Goal: Transaction & Acquisition: Purchase product/service

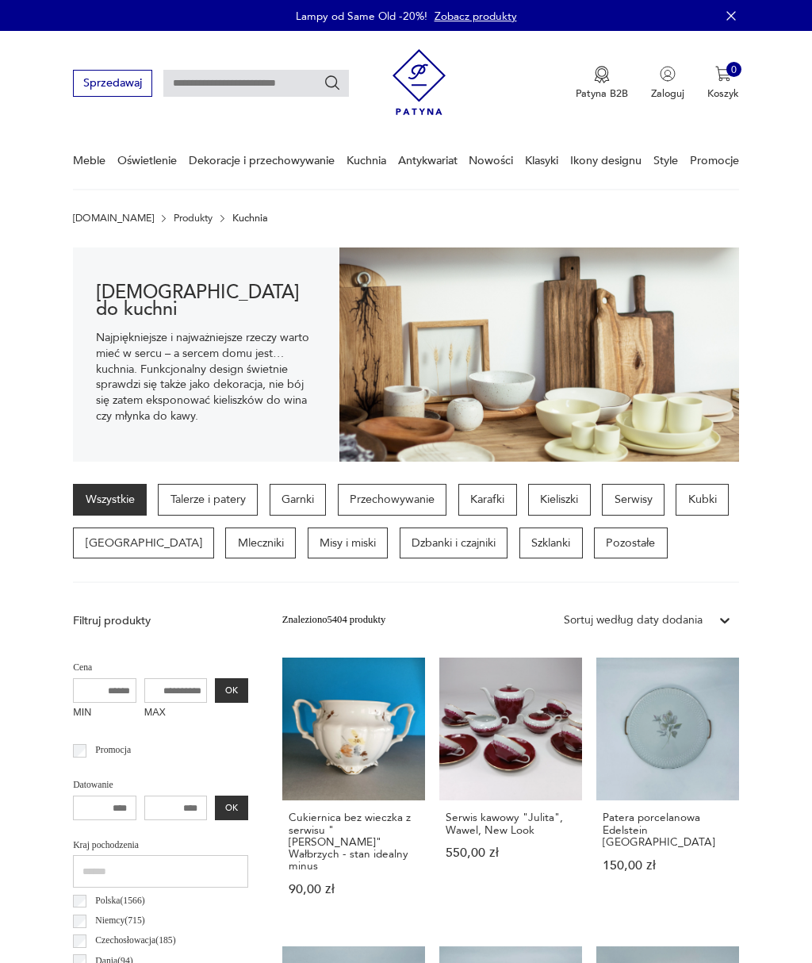
click at [563, 566] on div "Wszystkie Talerze i patery Garnki Przechowywanie Karafki Kieliszki Serwisy Kubk…" at bounding box center [406, 533] width 666 height 99
click at [563, 565] on div "Wszystkie Talerze i patery Garnki Przechowywanie Karafki Kieliszki Serwisy Kubk…" at bounding box center [406, 533] width 666 height 99
click at [594, 533] on p "Pozostałe" at bounding box center [631, 544] width 74 height 32
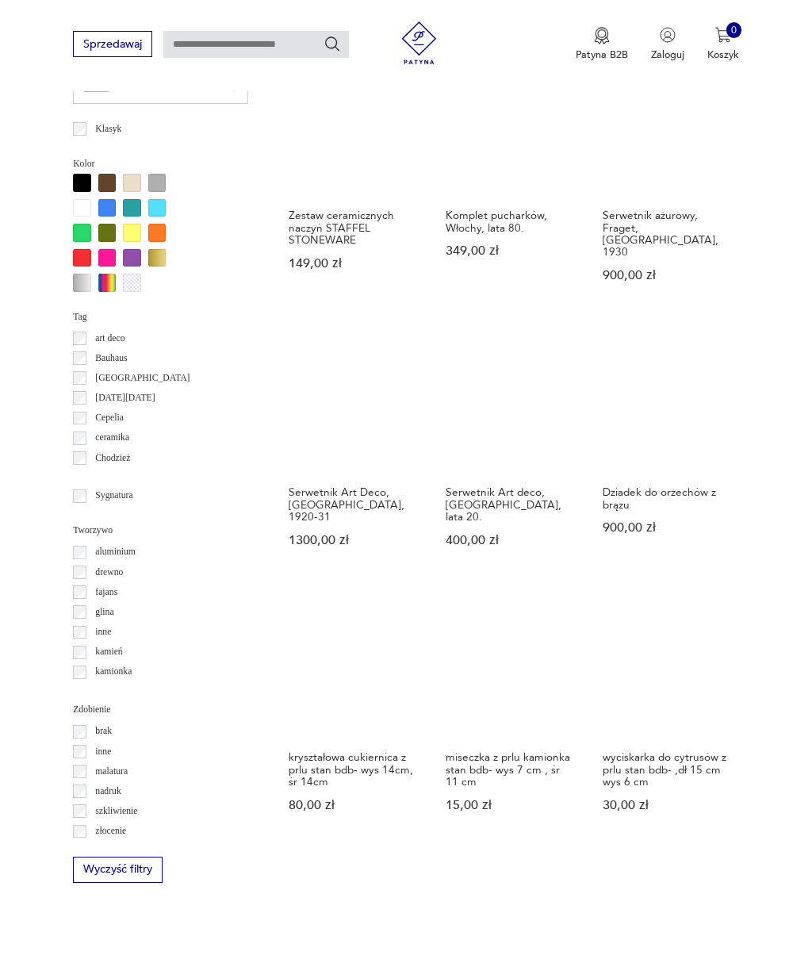
scroll to position [1154, 0]
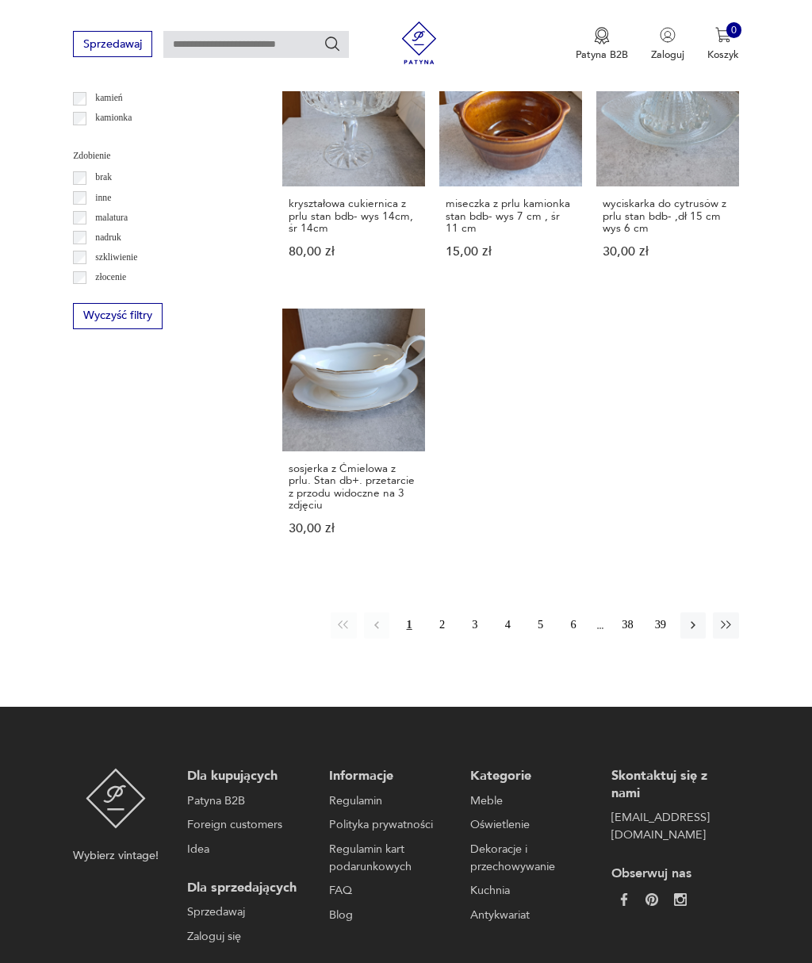
click at [445, 613] on button "2" at bounding box center [441, 625] width 25 height 25
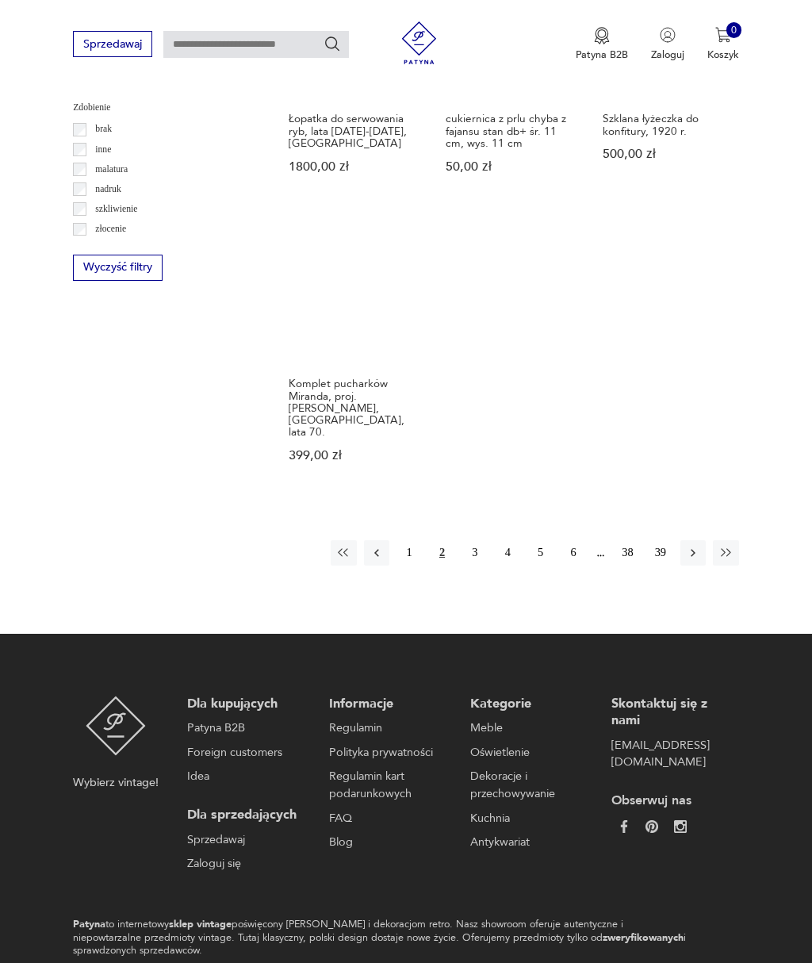
scroll to position [1747, 0]
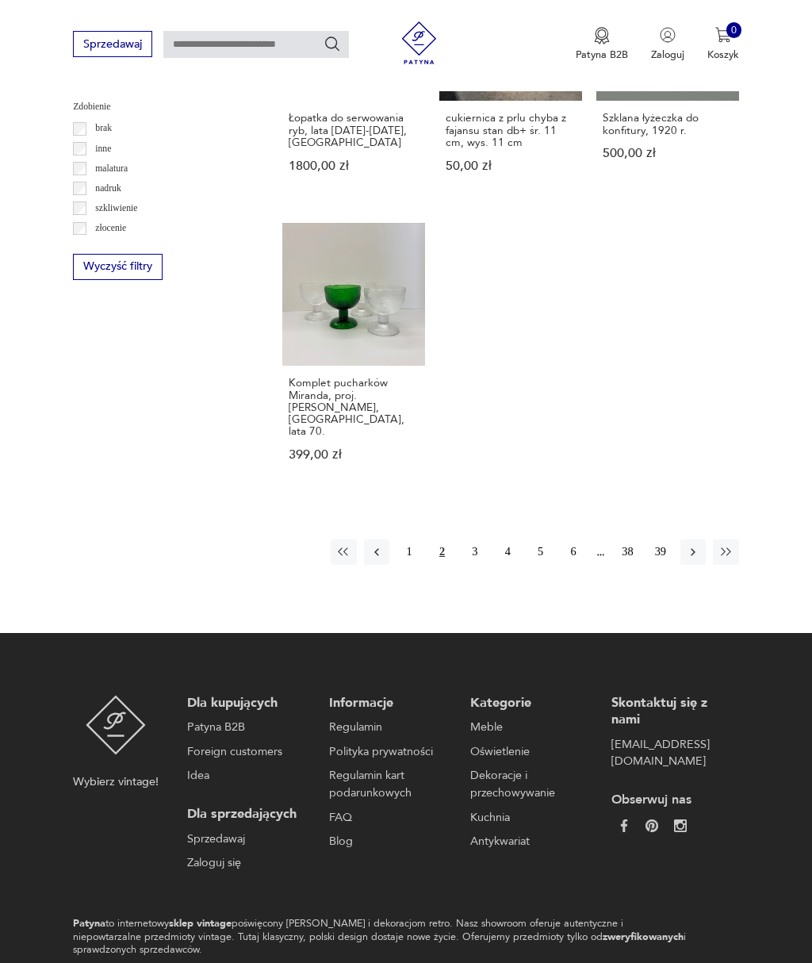
click at [475, 565] on button "3" at bounding box center [475, 552] width 25 height 25
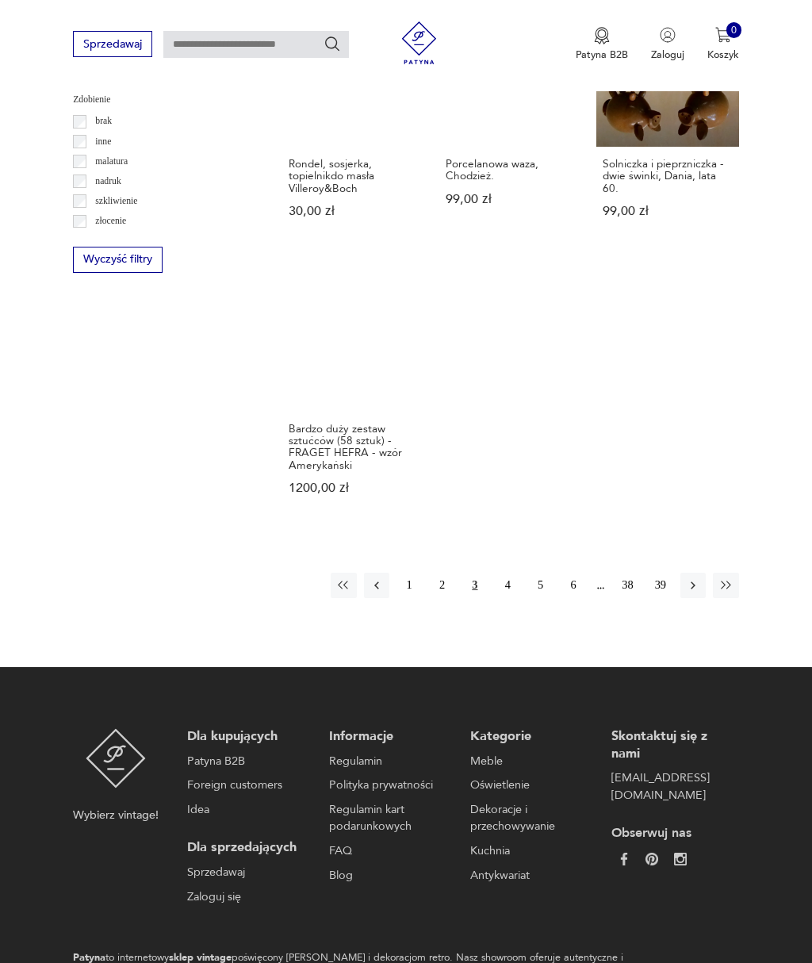
scroll to position [1768, 0]
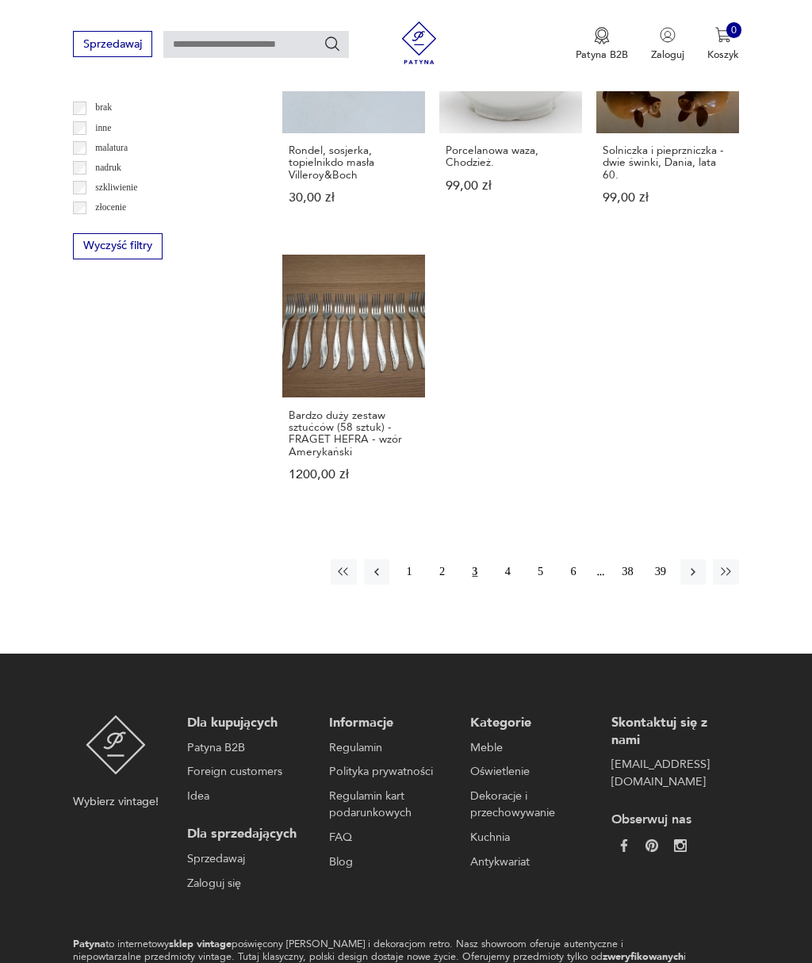
click at [497, 585] on button "4" at bounding box center [507, 571] width 25 height 25
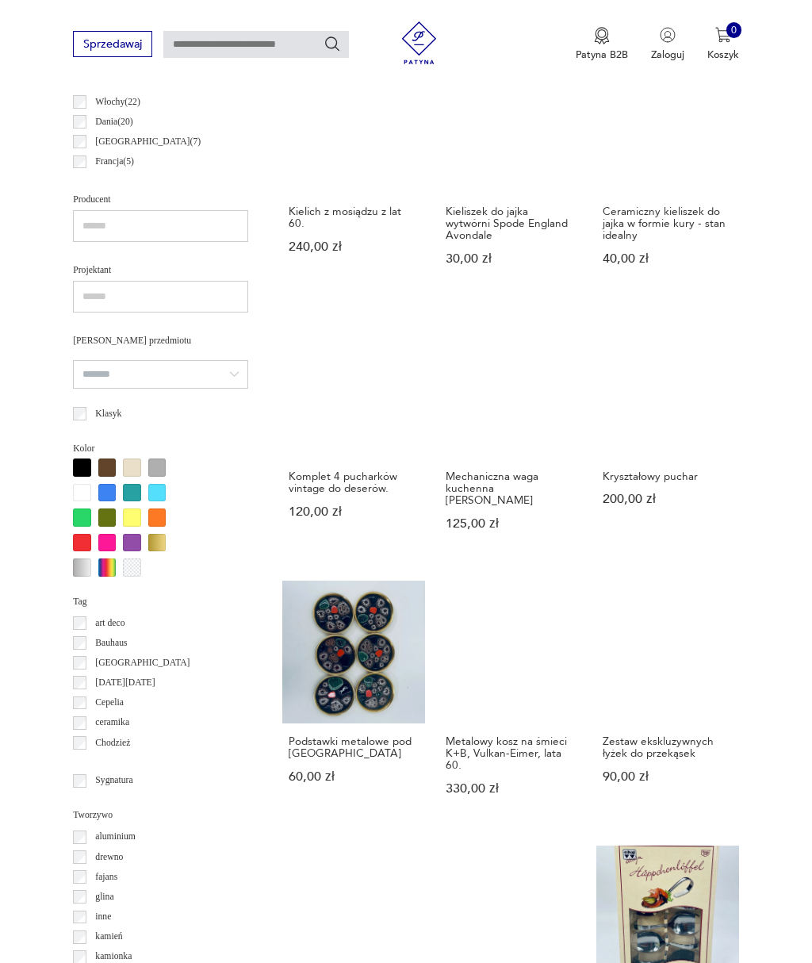
scroll to position [860, 0]
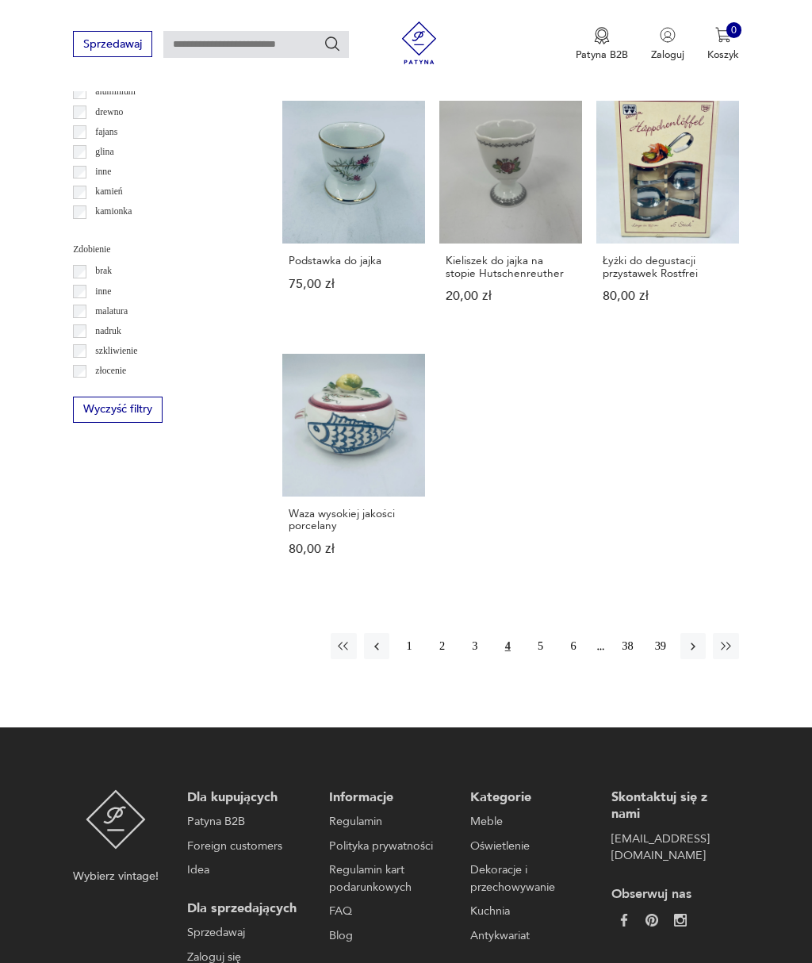
click at [536, 659] on button "5" at bounding box center [540, 645] width 25 height 25
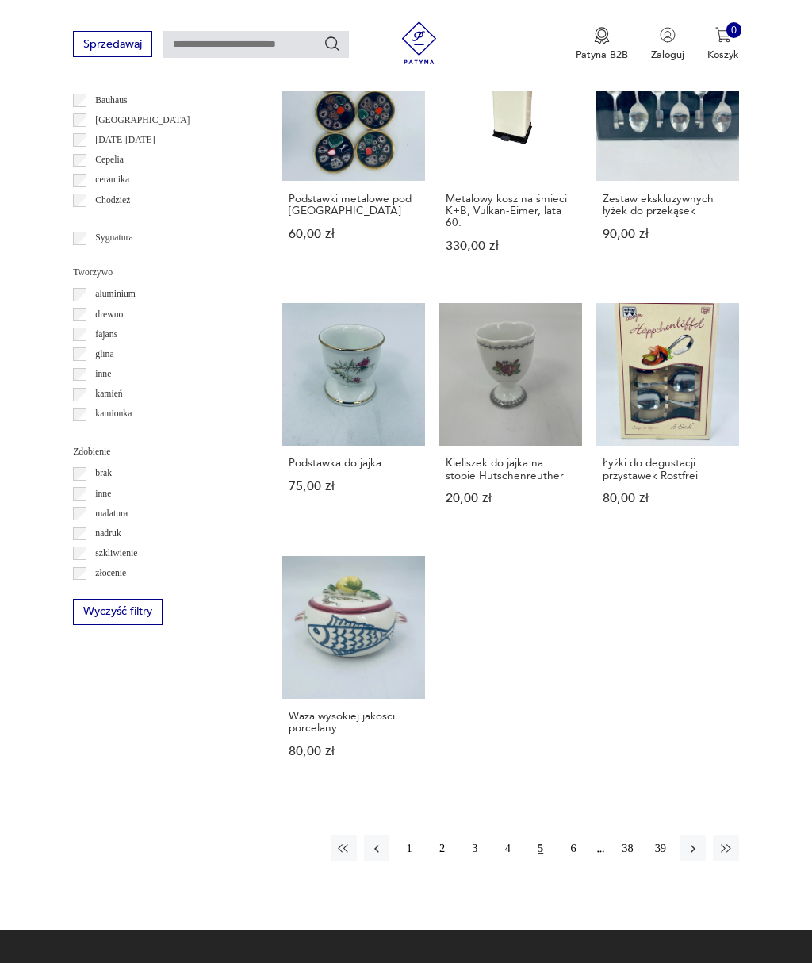
click at [539, 695] on div "Posrebrzana chochla - Fraget 120,00 zł Posrebrzane szczypce do jedzenia / ciast…" at bounding box center [510, 21] width 457 height 1530
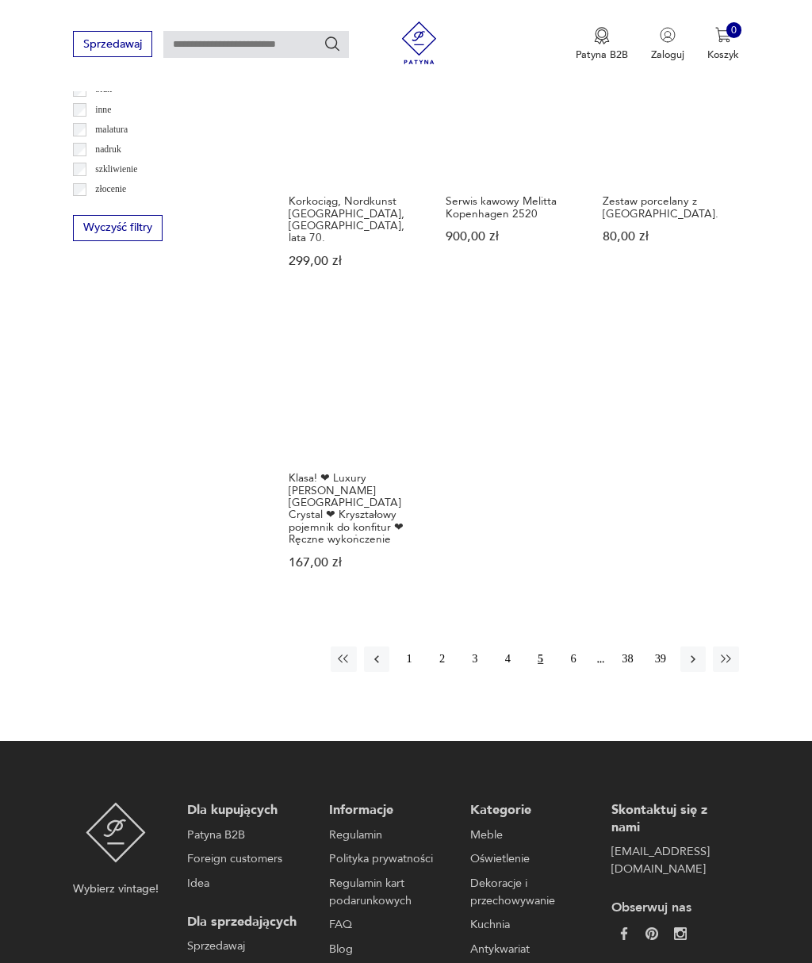
scroll to position [1788, 0]
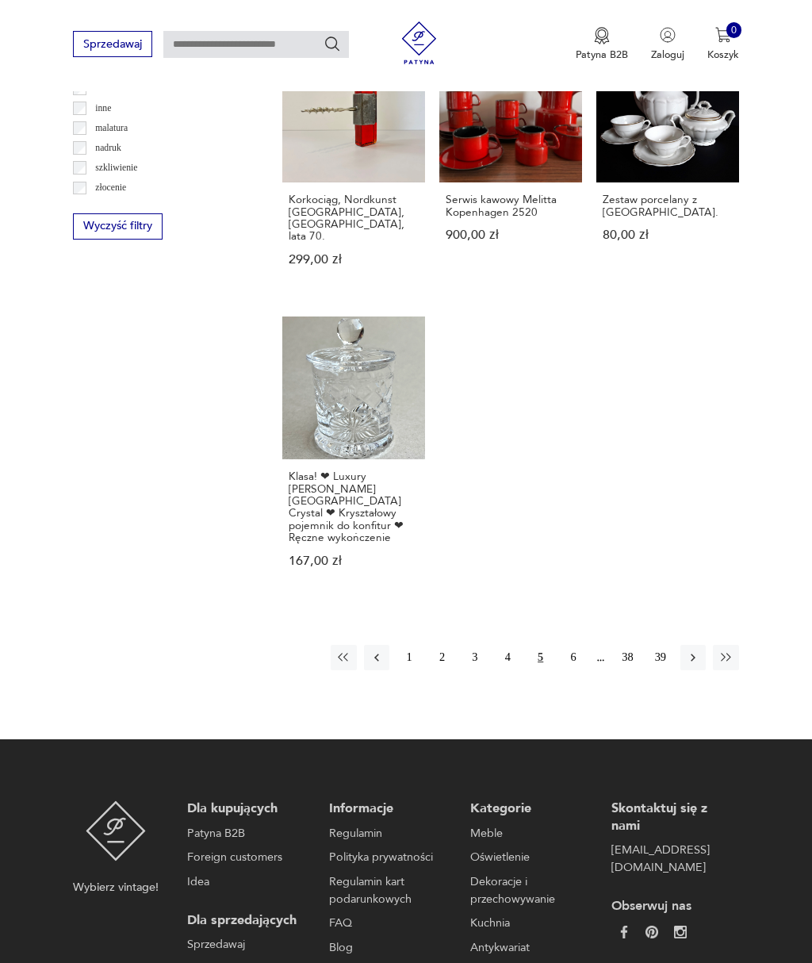
click at [575, 670] on button "6" at bounding box center [573, 657] width 25 height 25
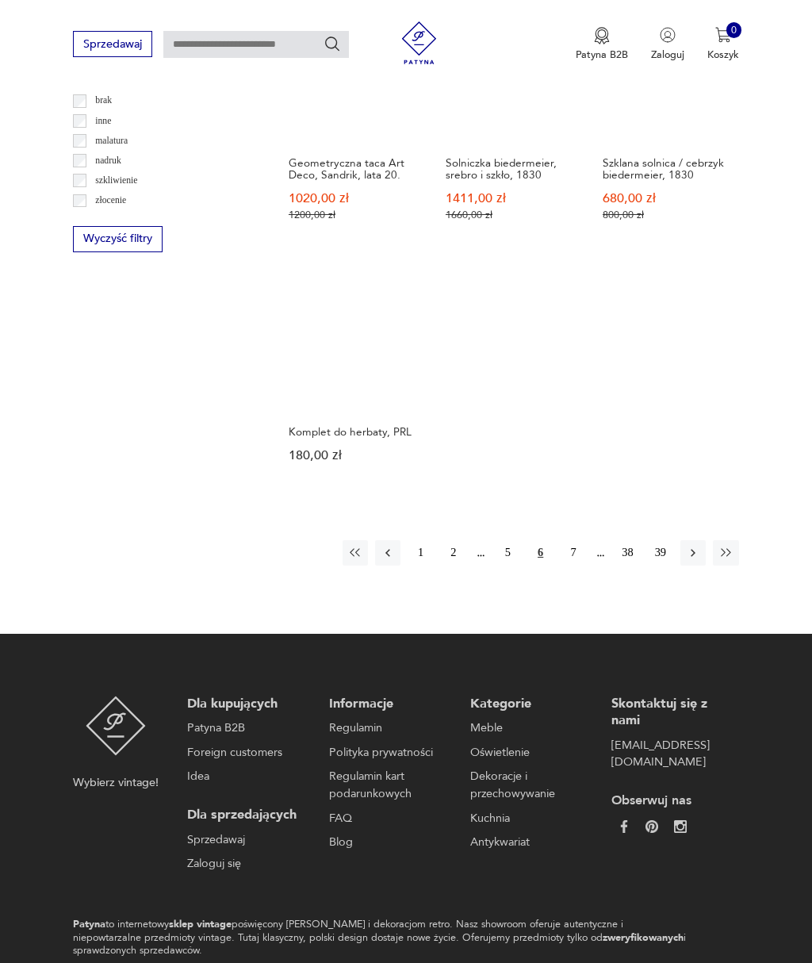
scroll to position [1780, 0]
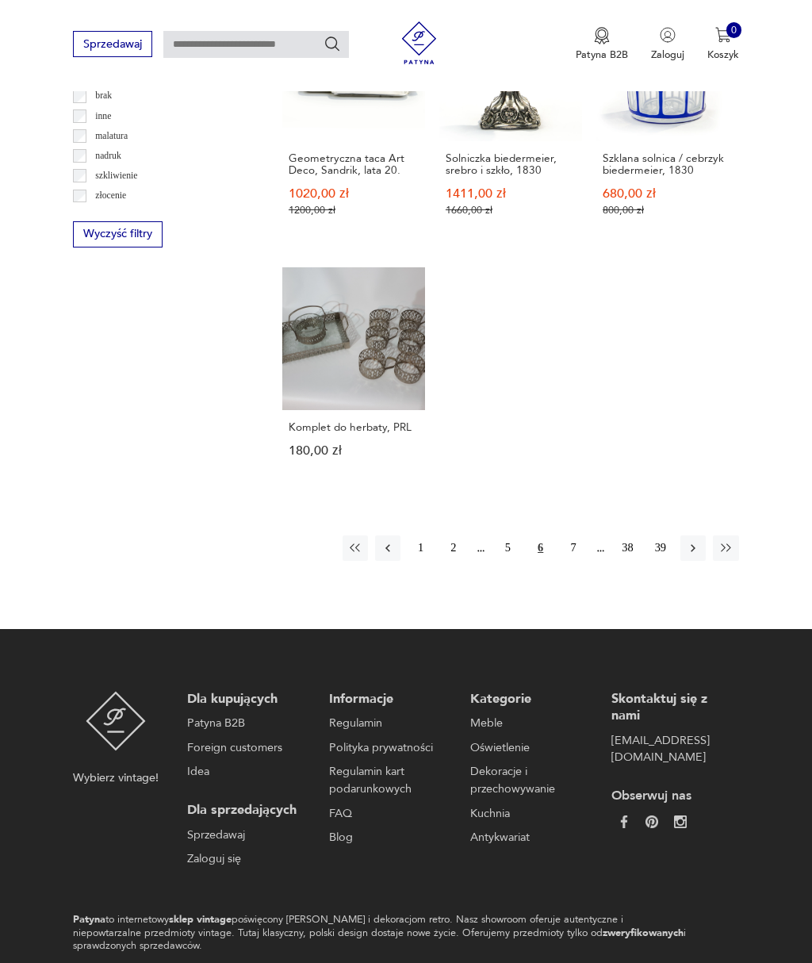
click at [576, 561] on button "7" at bounding box center [573, 548] width 25 height 25
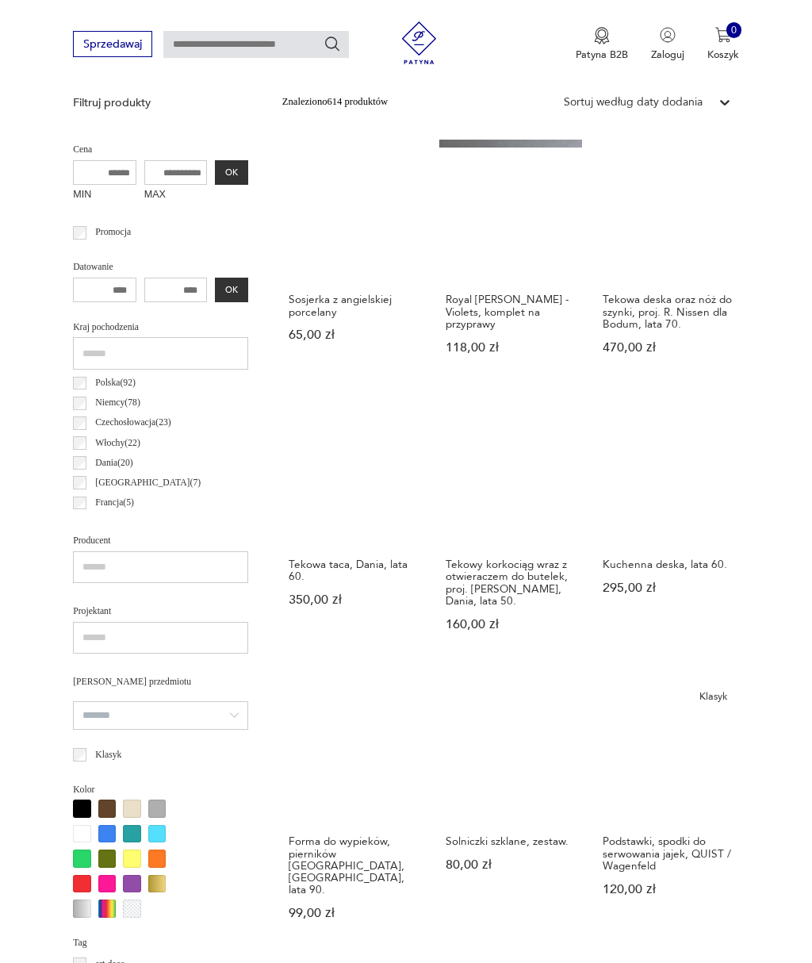
scroll to position [367, 0]
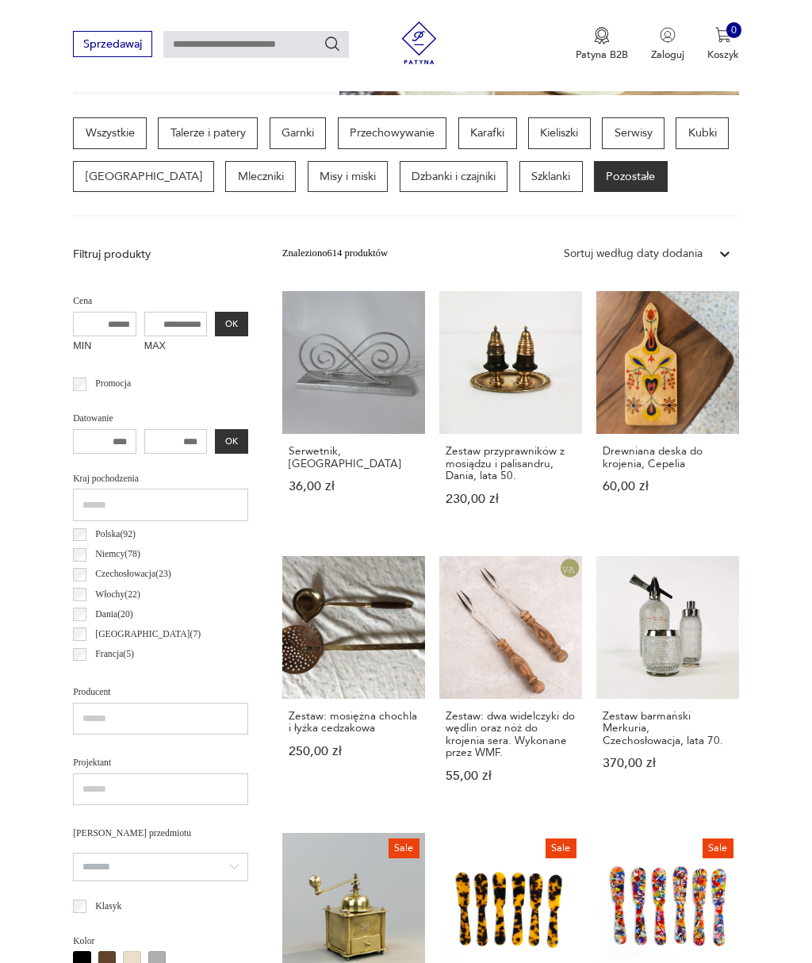
click at [356, 400] on link "Serwetnik, PRL 36,00 zł" at bounding box center [353, 412] width 143 height 242
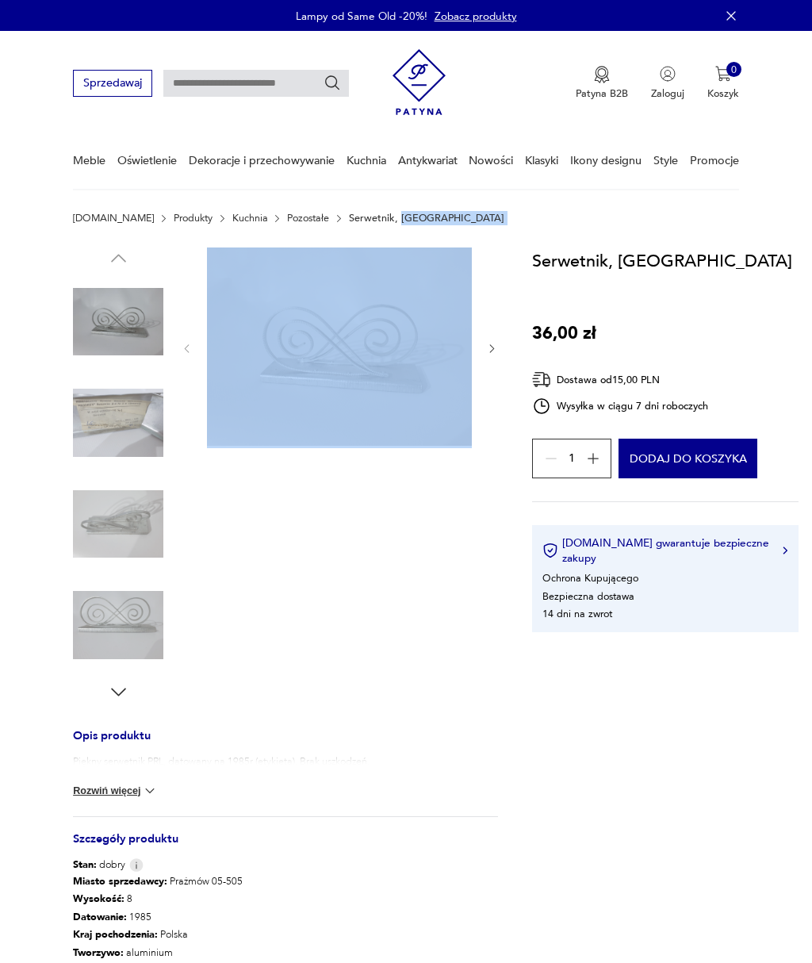
click at [435, 609] on div at bounding box center [339, 475] width 317 height 455
